Goal: Transaction & Acquisition: Book appointment/travel/reservation

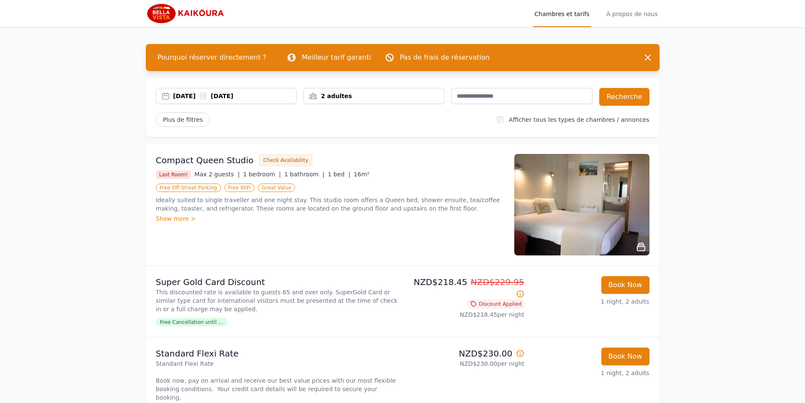
click at [379, 88] on div "2 adultes" at bounding box center [373, 96] width 141 height 16
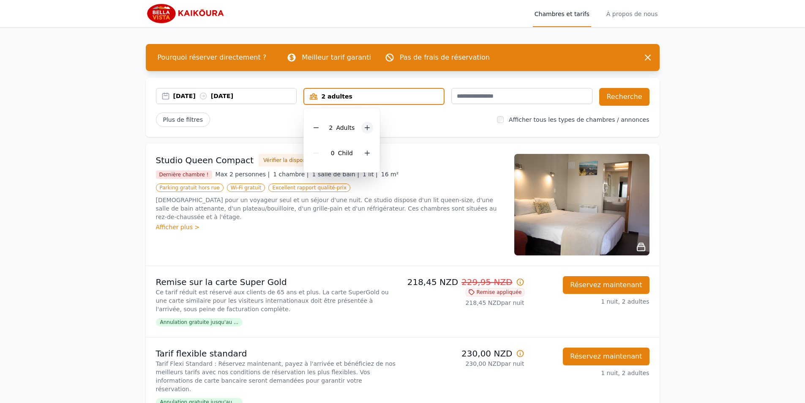
click at [364, 129] on icon at bounding box center [367, 127] width 7 height 7
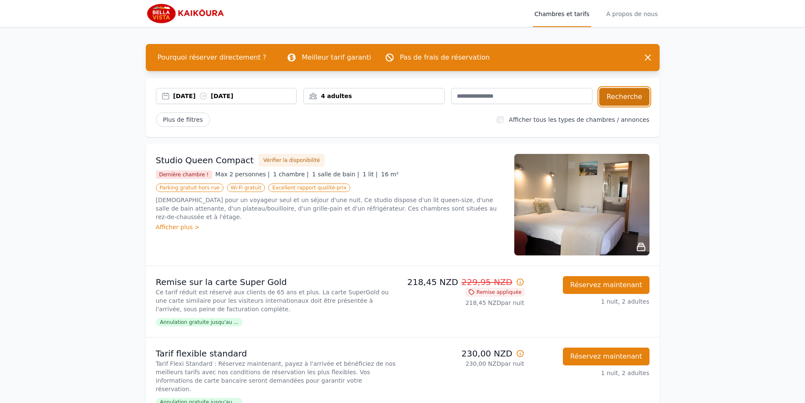
click at [619, 95] on font "Recherche" at bounding box center [623, 96] width 35 height 8
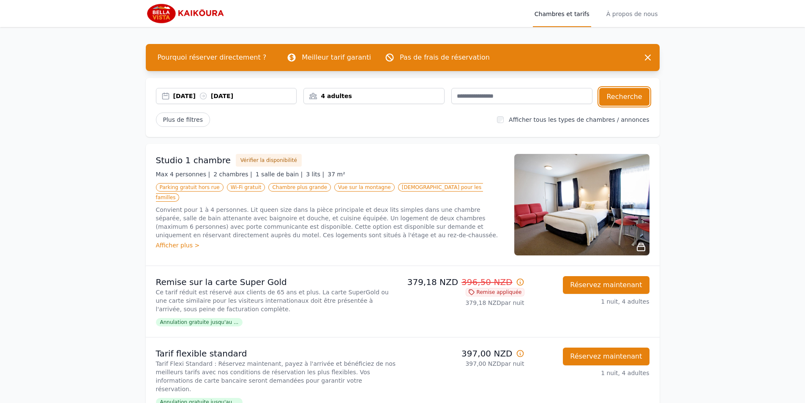
click at [381, 95] on div "4 adultes" at bounding box center [374, 96] width 140 height 8
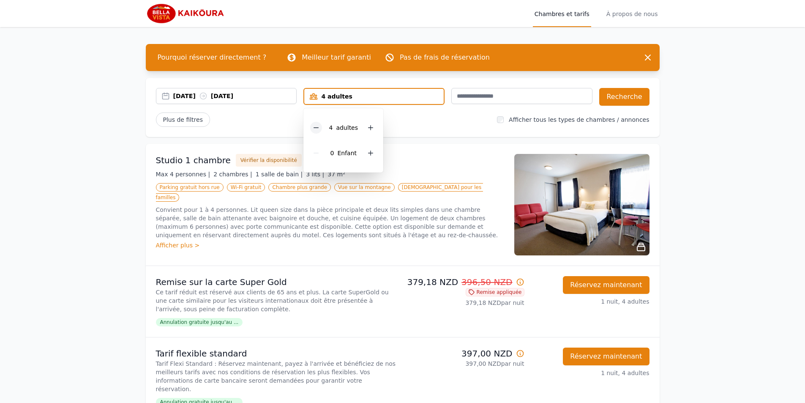
click at [317, 128] on icon at bounding box center [316, 127] width 7 height 7
click at [491, 97] on input "text" at bounding box center [521, 96] width 141 height 16
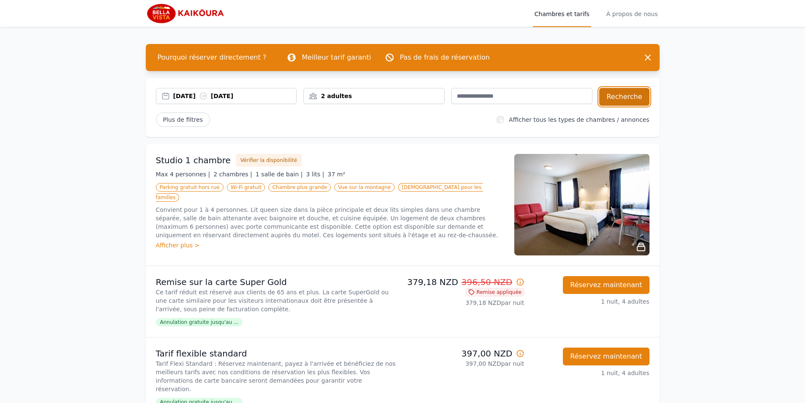
click at [630, 95] on font "Recherche" at bounding box center [623, 96] width 35 height 8
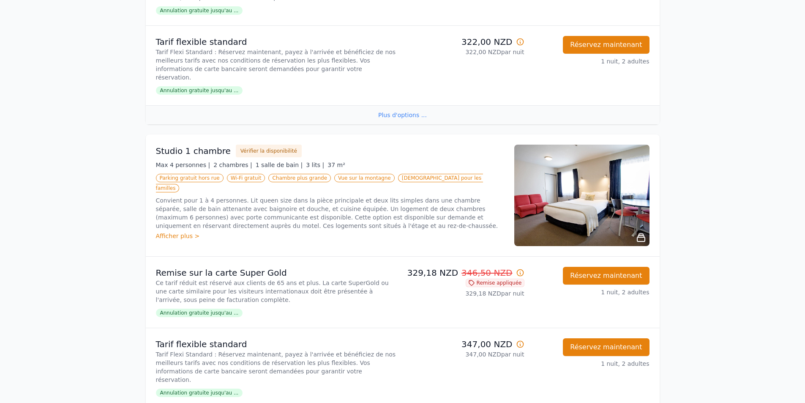
scroll to position [1014, 0]
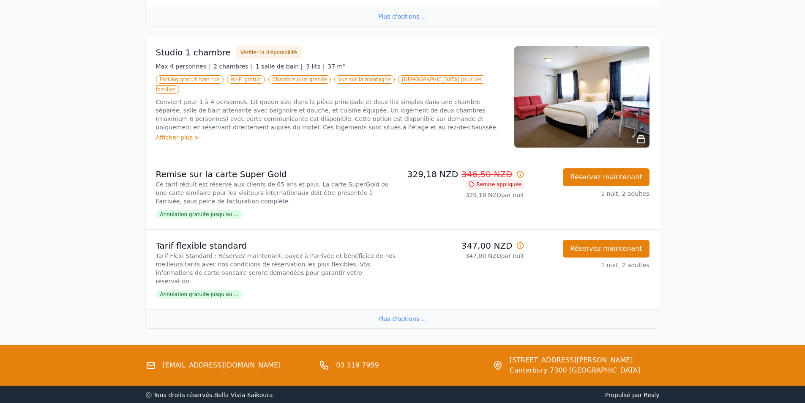
click at [393, 315] on font "Plus d'options ..." at bounding box center [402, 318] width 49 height 7
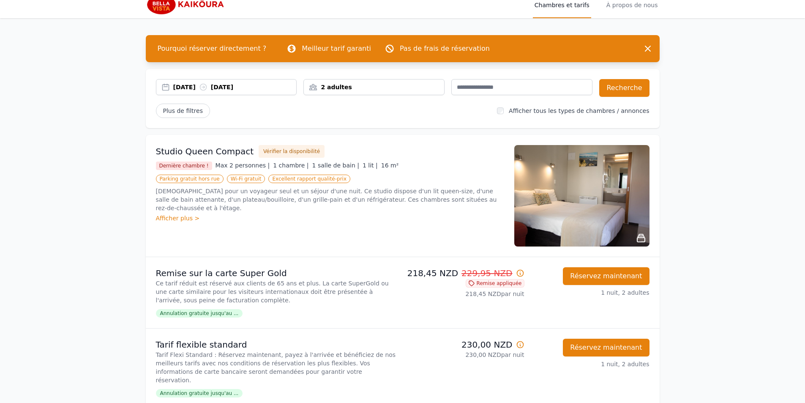
scroll to position [0, 0]
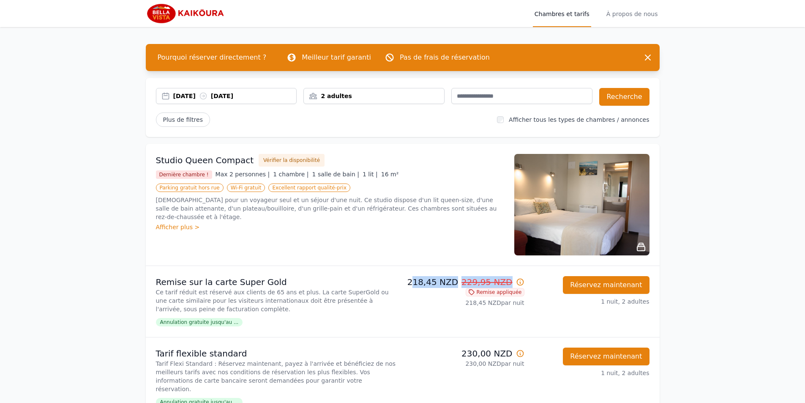
drag, startPoint x: 420, startPoint y: 281, endPoint x: 432, endPoint y: 289, distance: 14.4
click at [432, 289] on div "218,45 NZD 229,95 NZD Remise appliquée 218,45 NZD par nuit" at bounding box center [465, 301] width 118 height 51
click at [416, 283] on p "218,45 NZD 229,95 NZD" at bounding box center [465, 282] width 118 height 12
